Goal: Navigation & Orientation: Find specific page/section

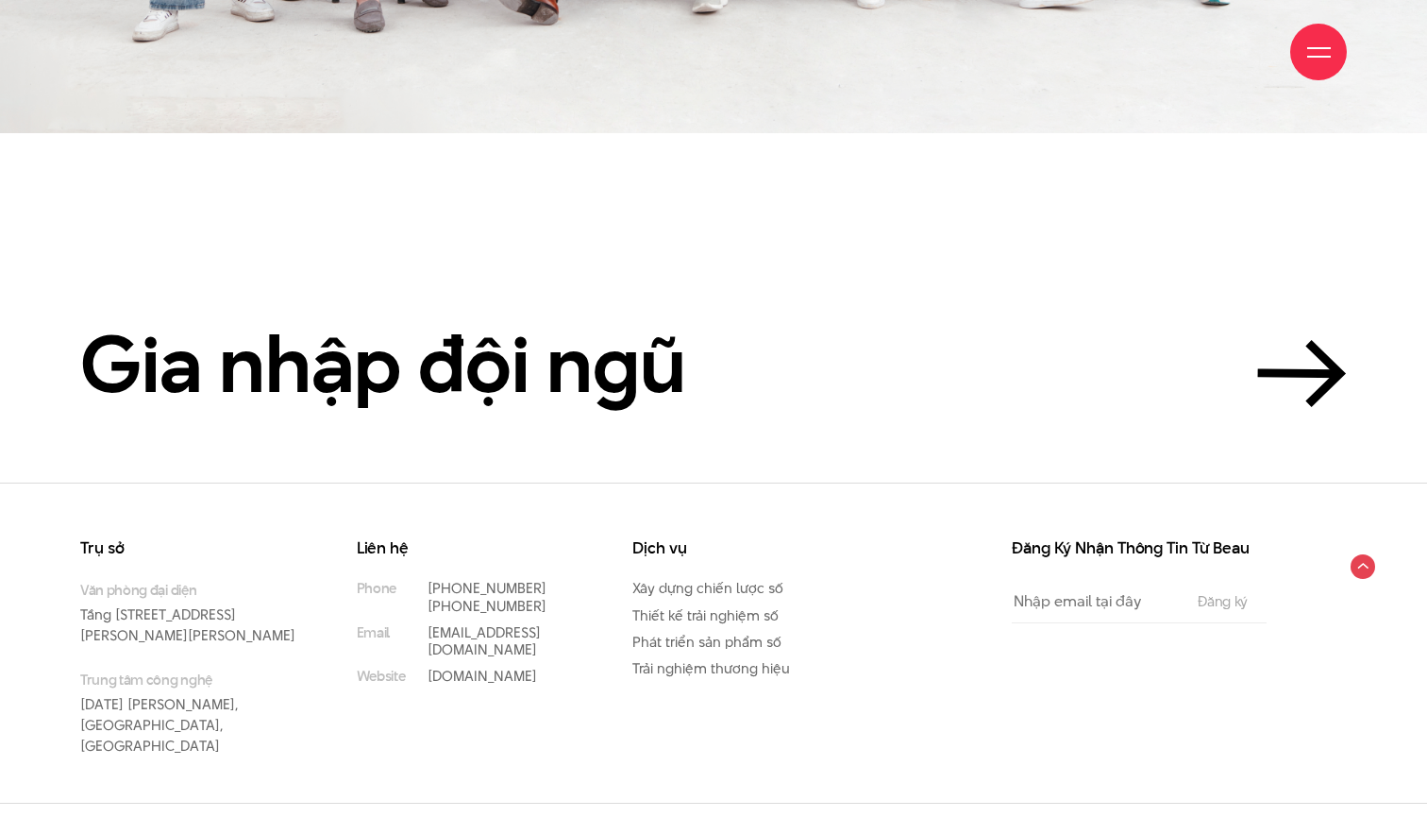
scroll to position [4398, 0]
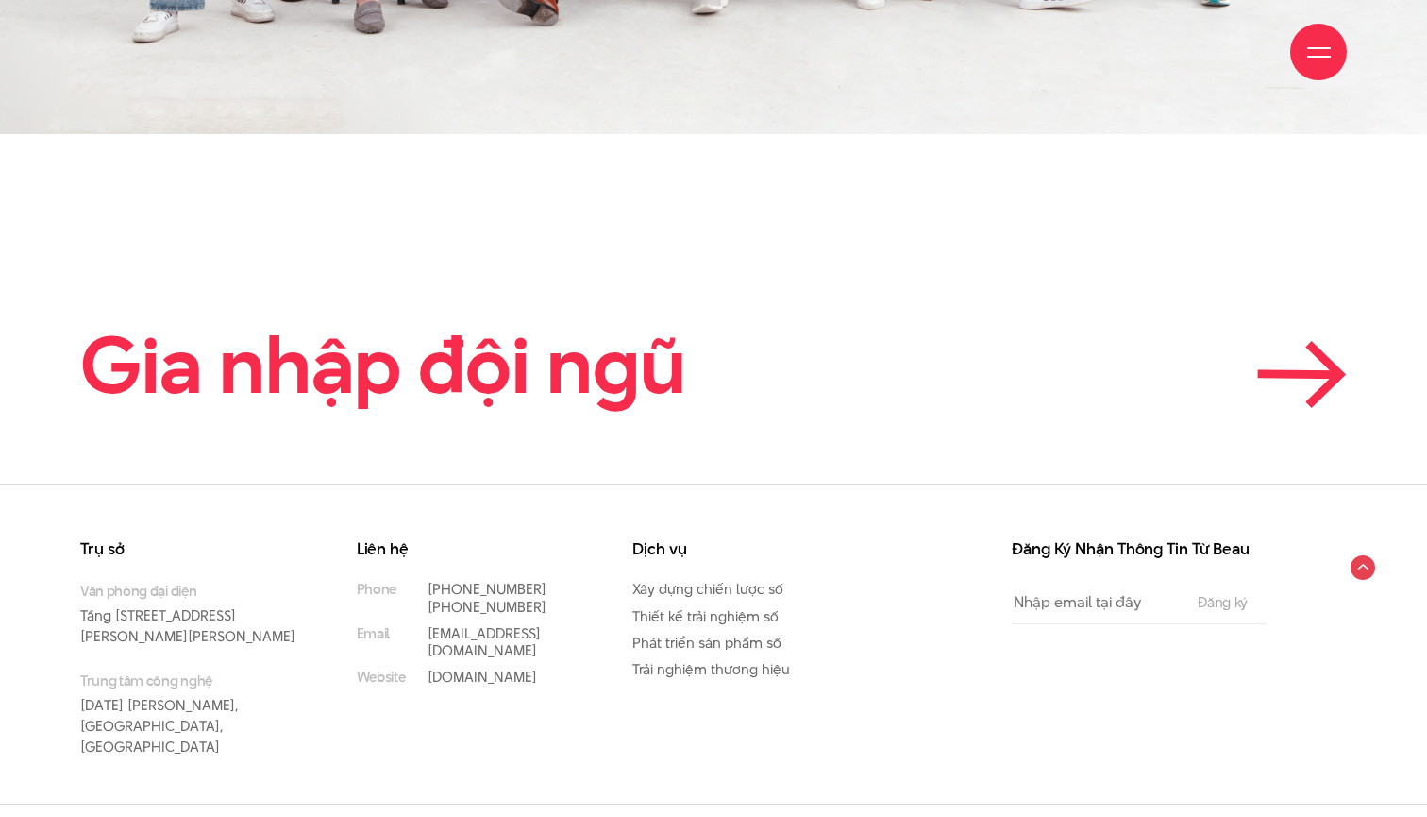
click at [1242, 362] on link "Gia nhập đội ngũ" at bounding box center [713, 365] width 1267 height 85
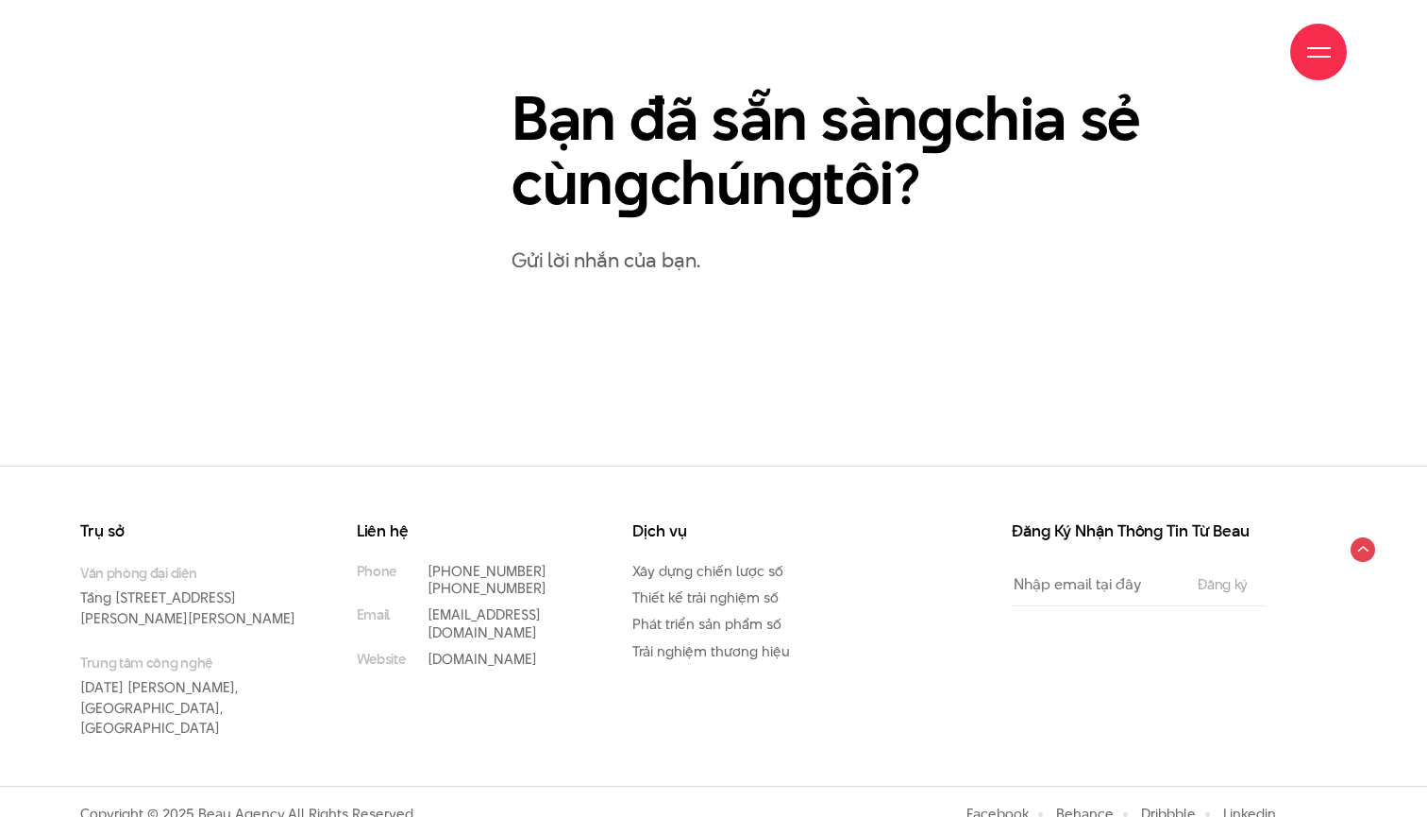
scroll to position [977, 0]
click at [1188, 259] on p "Gửi lời nhắn của bạn." at bounding box center [929, 260] width 835 height 33
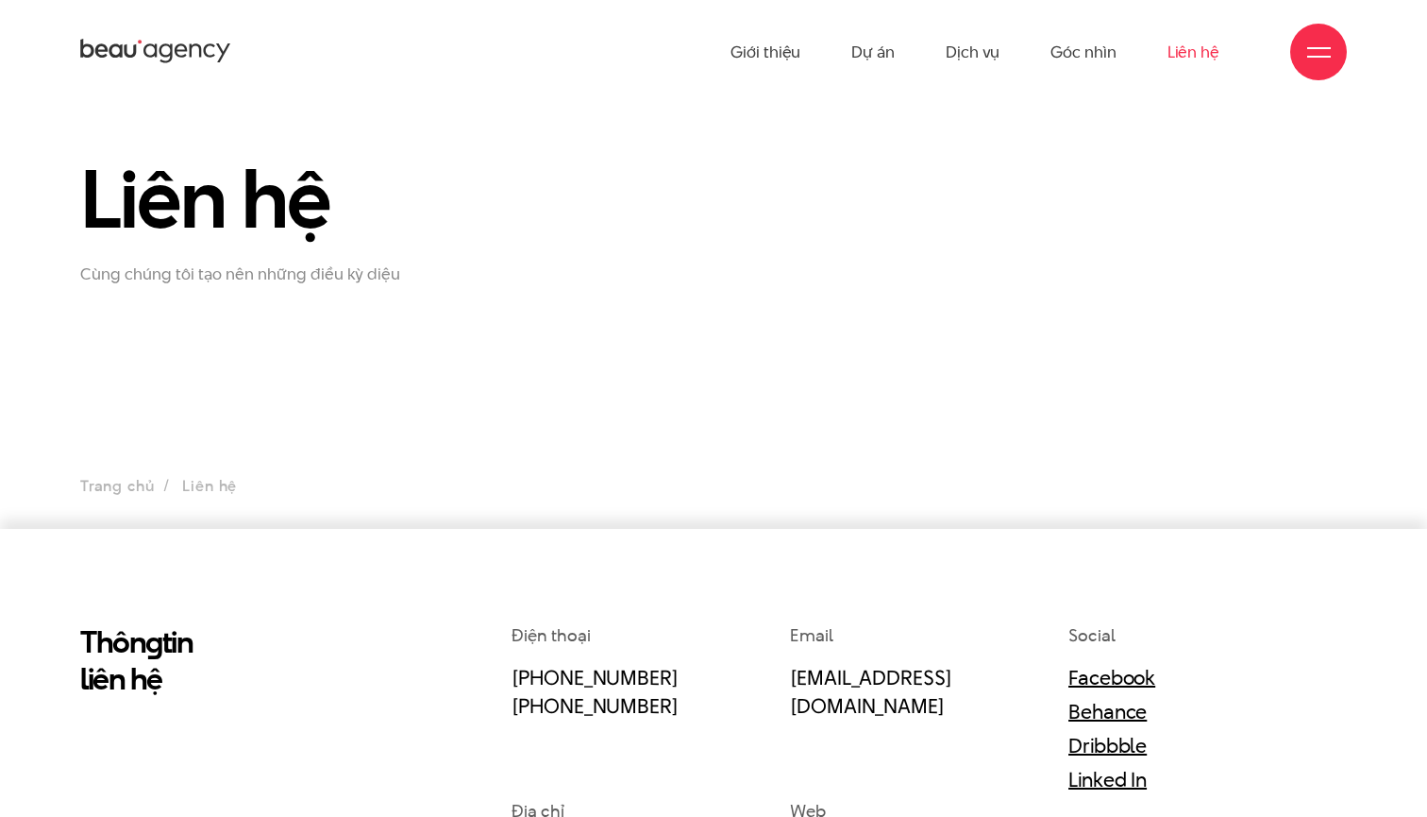
scroll to position [0, 0]
click at [1285, 44] on div "Giới thiệu Dự án Dịch vụ Góc nhìn Liên hệ" at bounding box center [713, 52] width 1267 height 104
click at [1303, 47] on div at bounding box center [1318, 52] width 57 height 57
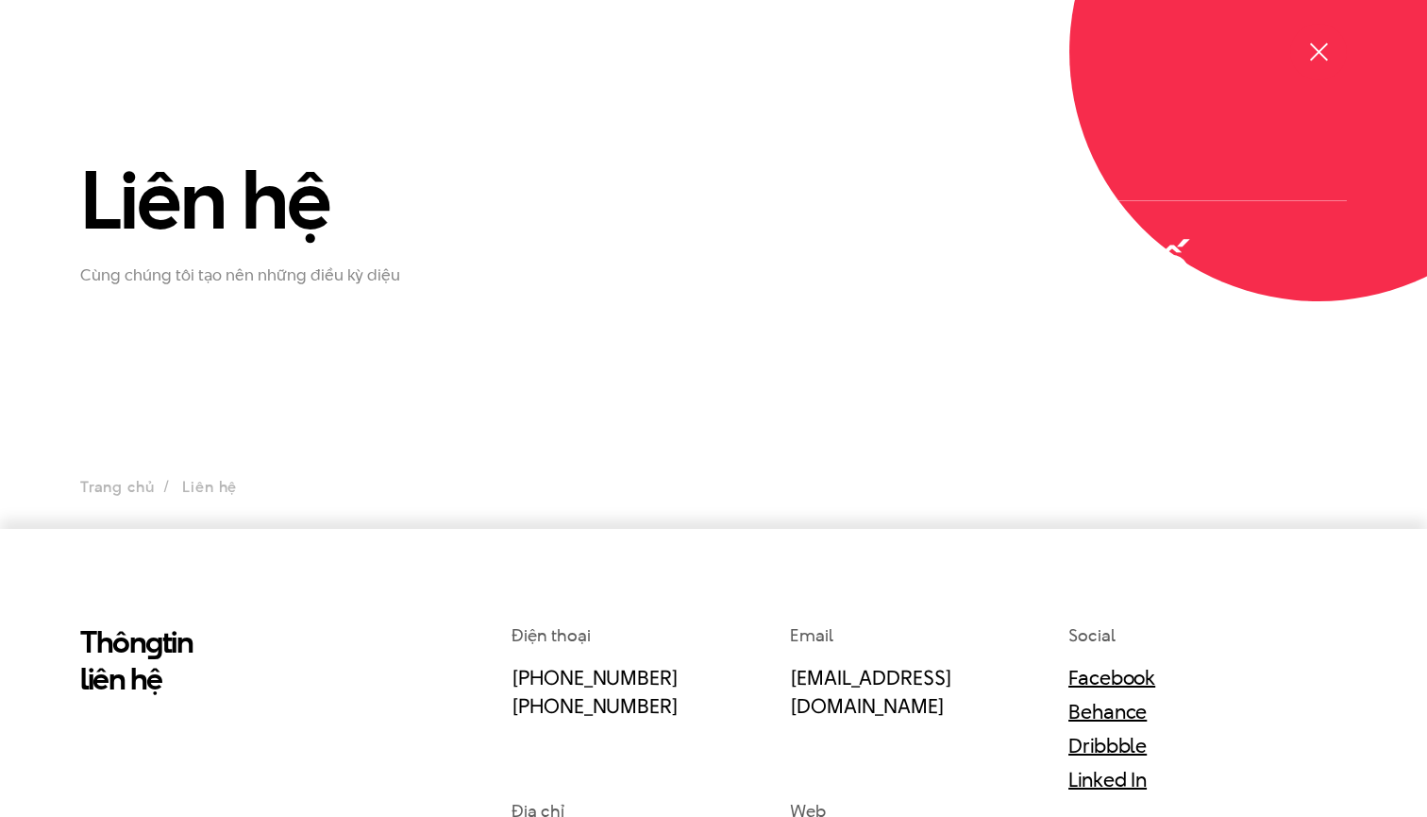
click at [1303, 47] on div at bounding box center [1318, 52] width 57 height 57
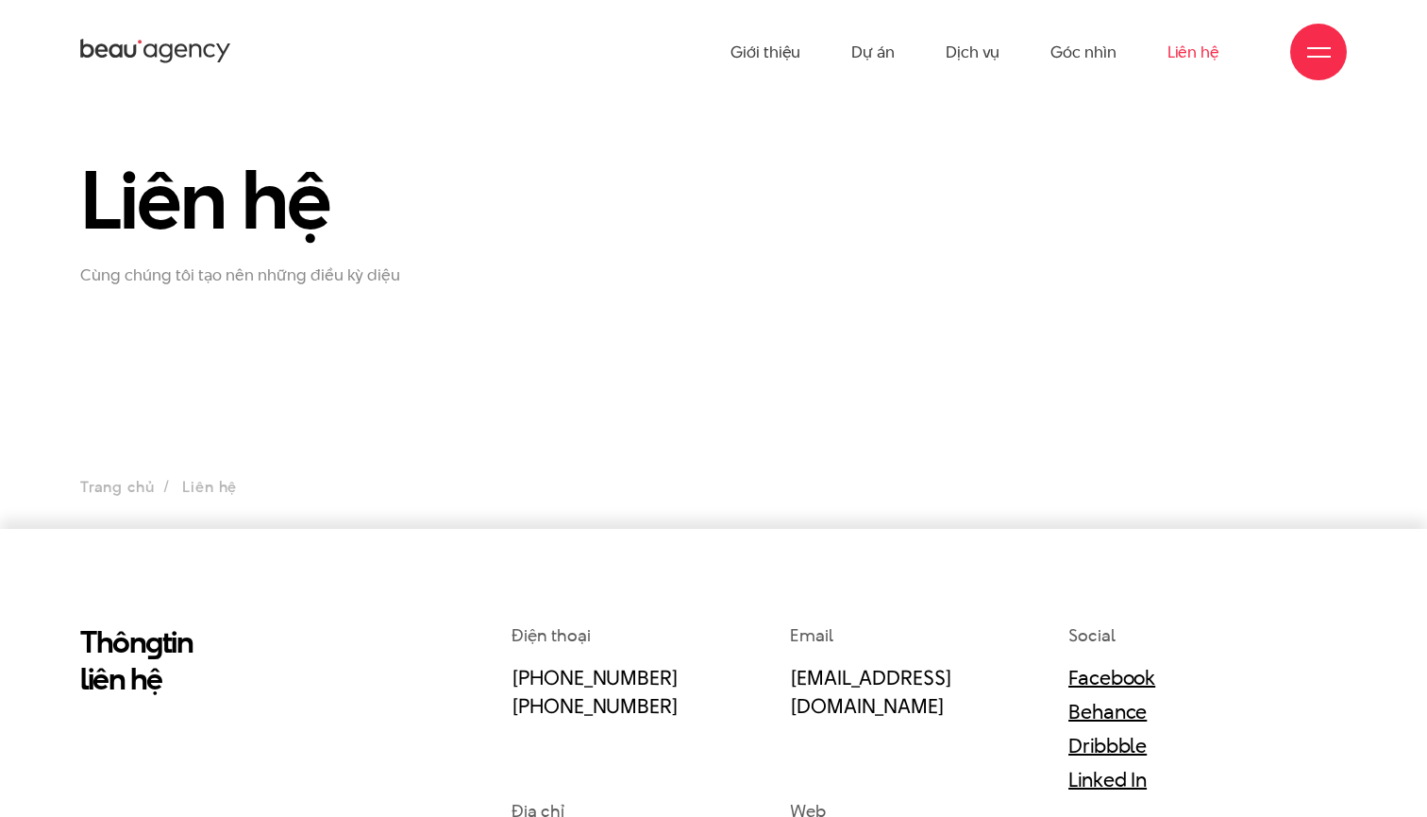
click at [1303, 47] on div at bounding box center [1318, 52] width 57 height 57
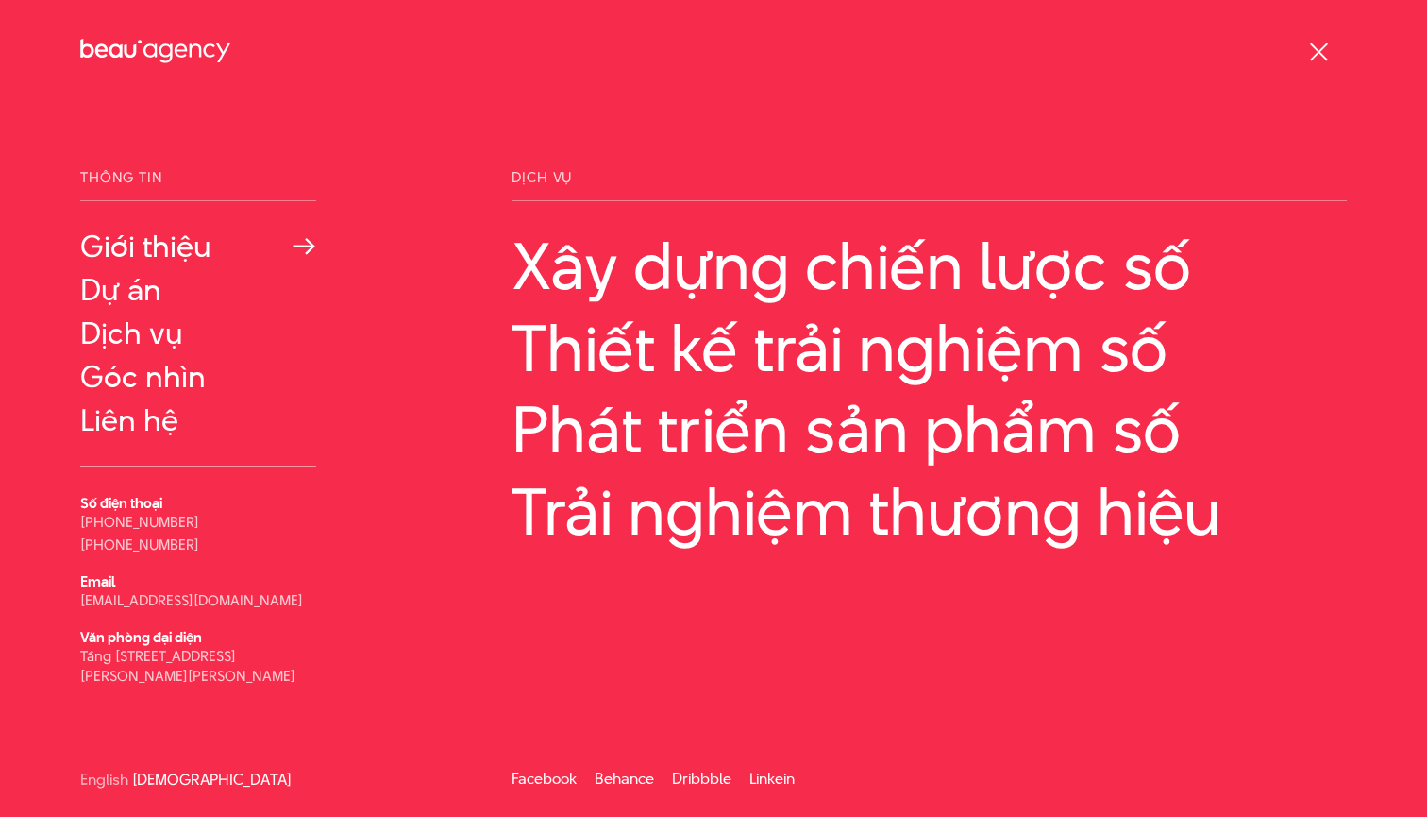
click at [311, 238] on icon at bounding box center [305, 247] width 24 height 18
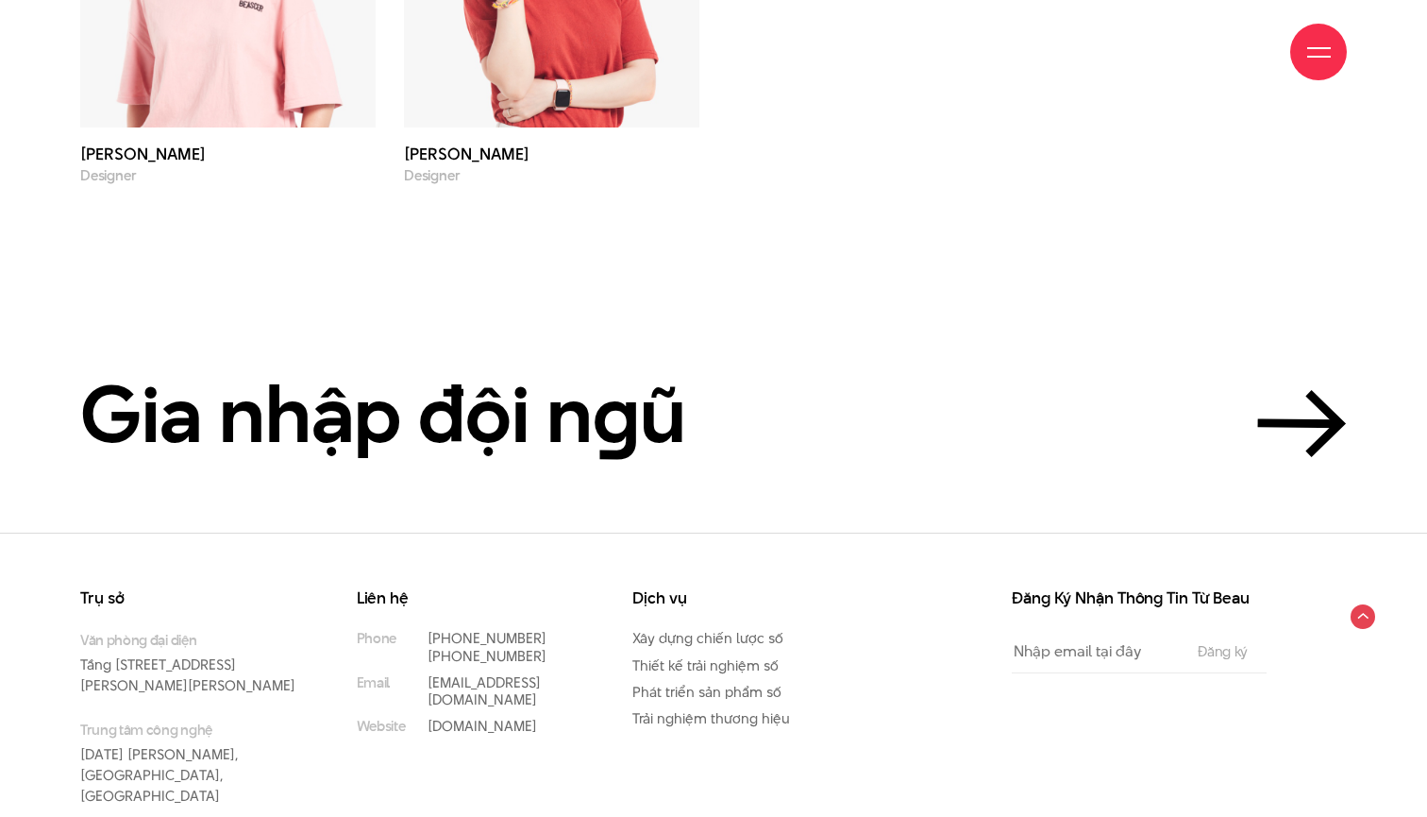
scroll to position [6528, 0]
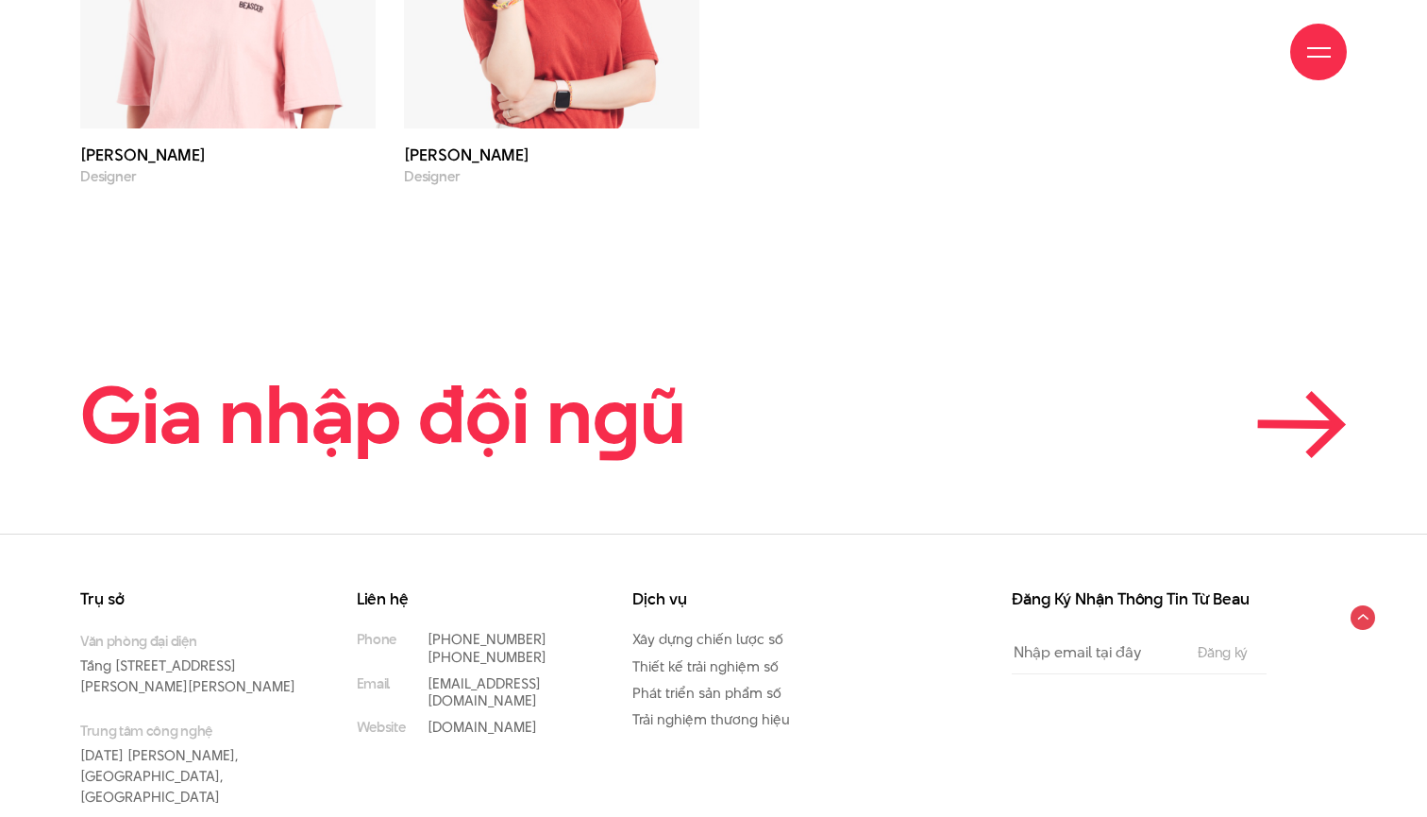
click at [553, 373] on h2 "Gia nhập đội n g ũ" at bounding box center [383, 415] width 606 height 85
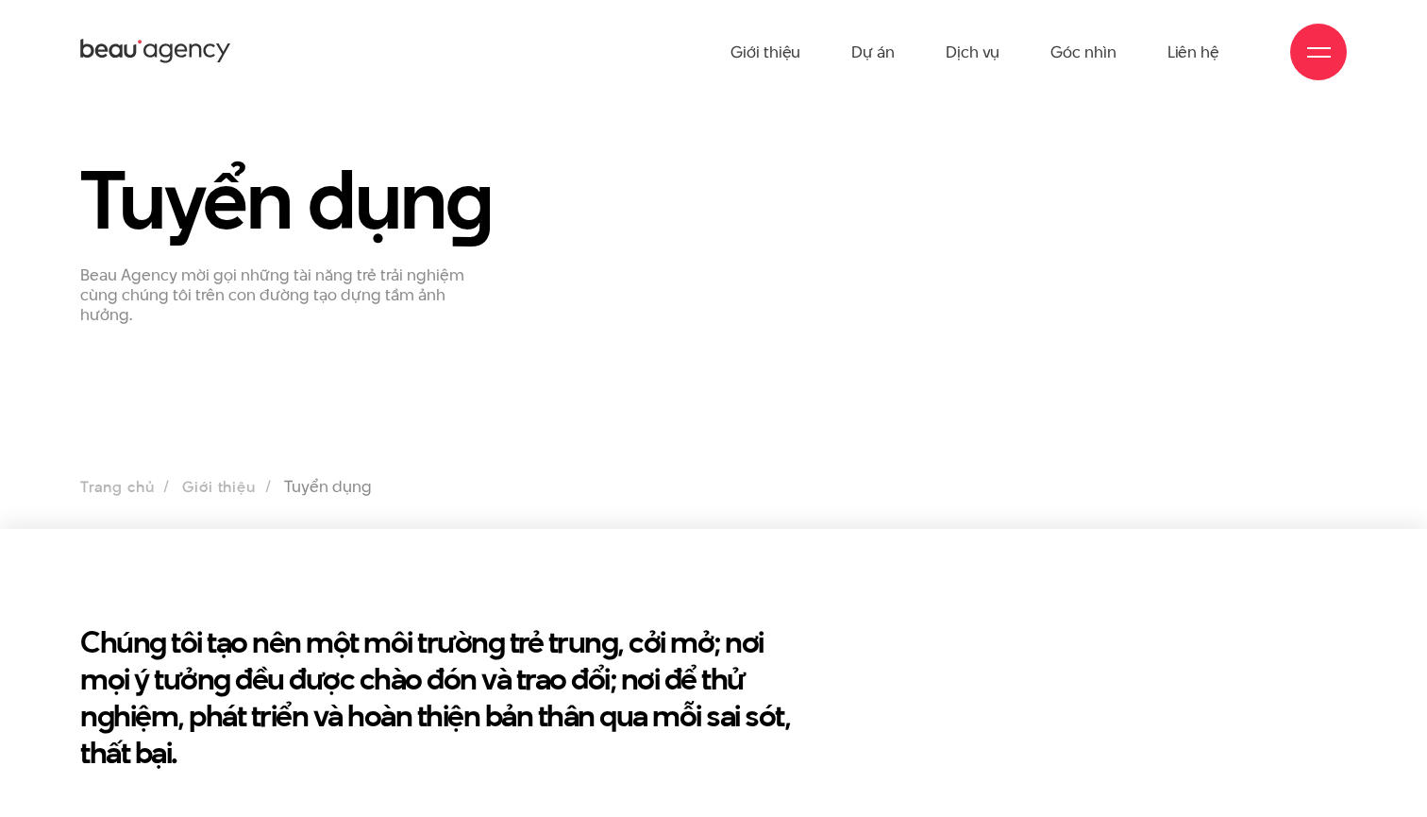
click at [325, 478] on ul "Trang chủ Giới thiệu Tuyển dụng" at bounding box center [713, 487] width 1267 height 26
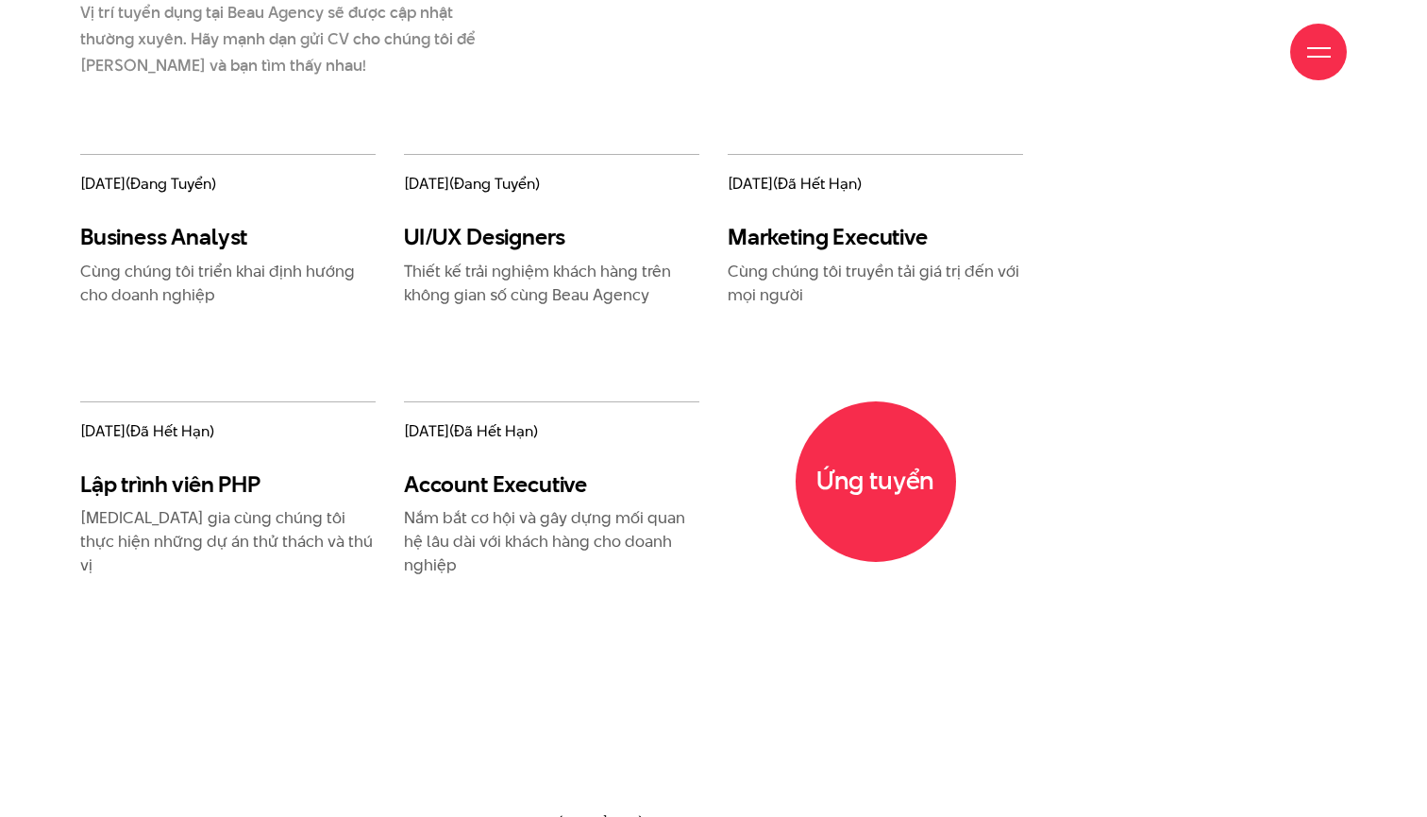
scroll to position [2275, 0]
